Goal: Task Accomplishment & Management: Use online tool/utility

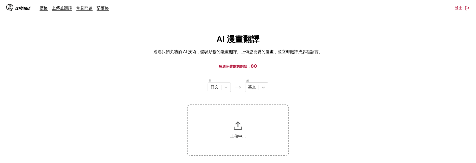
click at [261, 89] on div "自 日文 至 英文 上傳中..." at bounding box center [238, 116] width 102 height 78
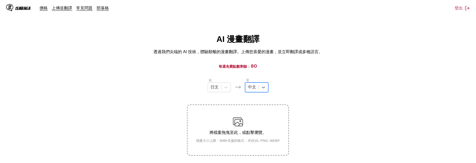
scroll to position [65, 0]
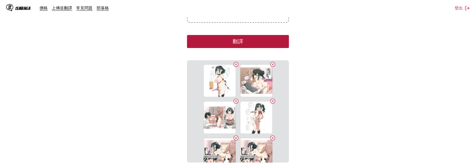
drag, startPoint x: 251, startPoint y: 43, endPoint x: 297, endPoint y: 27, distance: 48.8
click at [251, 43] on button "翻譯" at bounding box center [238, 41] width 102 height 13
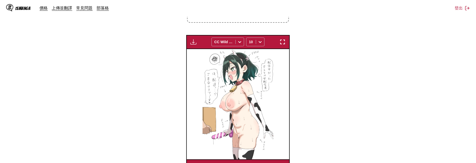
scroll to position [163, 0]
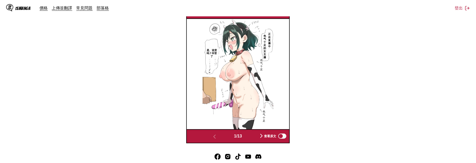
click at [341, 74] on section "自 日文 至 中文 將檔案拖曳至此，或點擊瀏覽。 檔案大小上限：5MB • 支援的格式：JP(E)G, PNG, WEBP 下載面板 下載全部 CC Wild…" at bounding box center [238, 29] width 468 height 228
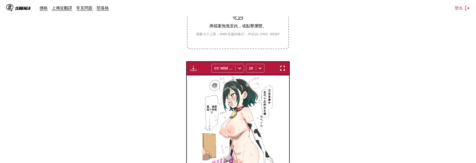
scroll to position [95, 0]
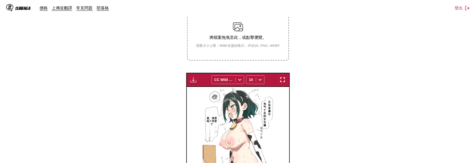
click at [194, 79] on img "button" at bounding box center [193, 79] width 6 height 6
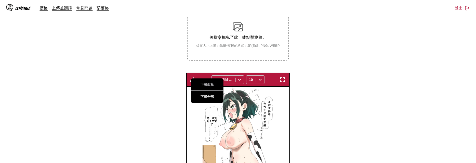
click at [203, 94] on button "下載全部" at bounding box center [207, 96] width 33 height 12
click at [354, 91] on section "自 日文 至 中文 將檔案拖曳至此，或點擊瀏覽。 檔案大小上限：5MB • 支援的格式：JP(E)G, PNG, WEBP 下載面板 準備中... CC Wi…" at bounding box center [238, 97] width 468 height 228
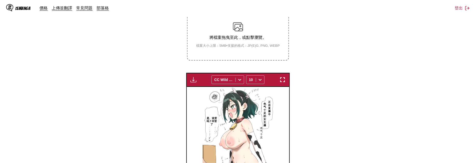
scroll to position [27, 0]
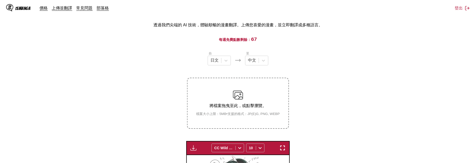
drag, startPoint x: 141, startPoint y: 48, endPoint x: 128, endPoint y: 1, distance: 49.7
click at [142, 49] on main "AI 漫畫翻譯 透過我們尖端的 AI 技術，體驗順暢的漫畫翻譯。上傳您喜愛的漫畫，並立即翻譯成多種語言。 每週免費點數剩餘： 67 自 日文 至 中文 將檔案…" at bounding box center [238, 143] width 476 height 272
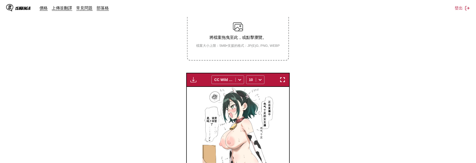
click at [193, 76] on img "button" at bounding box center [193, 79] width 6 height 6
click at [190, 18] on label "將檔案拖曳至此，或點擊瀏覽。 檔案大小上限：5MB • 支援的格式：JP(E)G, PNG, WEBP" at bounding box center [238, 35] width 101 height 50
click at [0, 0] on input "將檔案拖曳至此，或點擊瀏覽。 檔案大小上限：5MB • 支援的格式：JP(E)G, PNG, WEBP" at bounding box center [0, 0] width 0 height 0
